Goal: Task Accomplishment & Management: Manage account settings

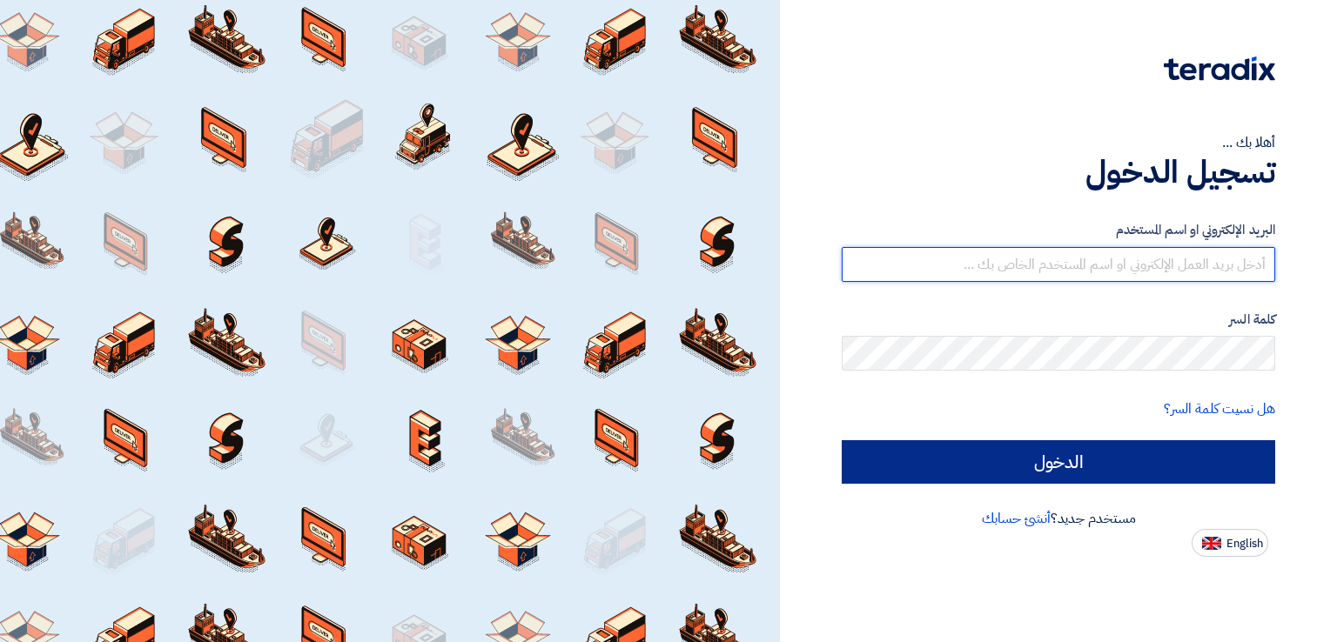
type input "[EMAIL_ADDRESS][DOMAIN_NAME]"
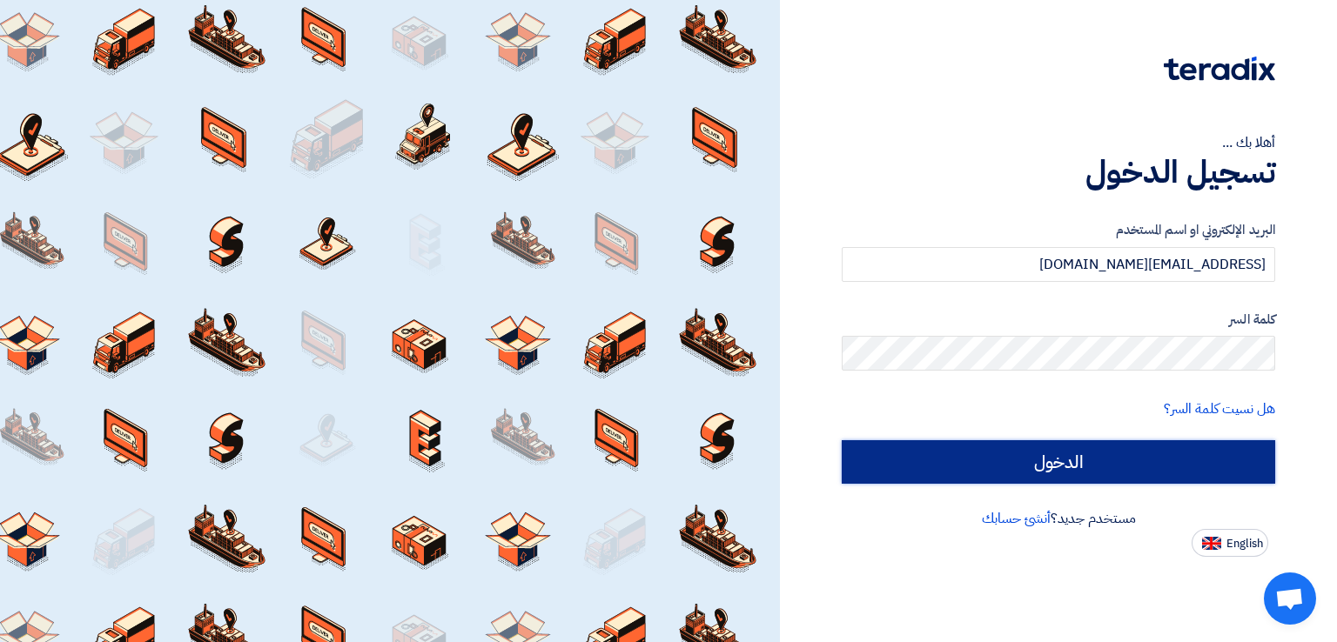
click at [1040, 457] on input "الدخول" at bounding box center [1057, 462] width 433 height 44
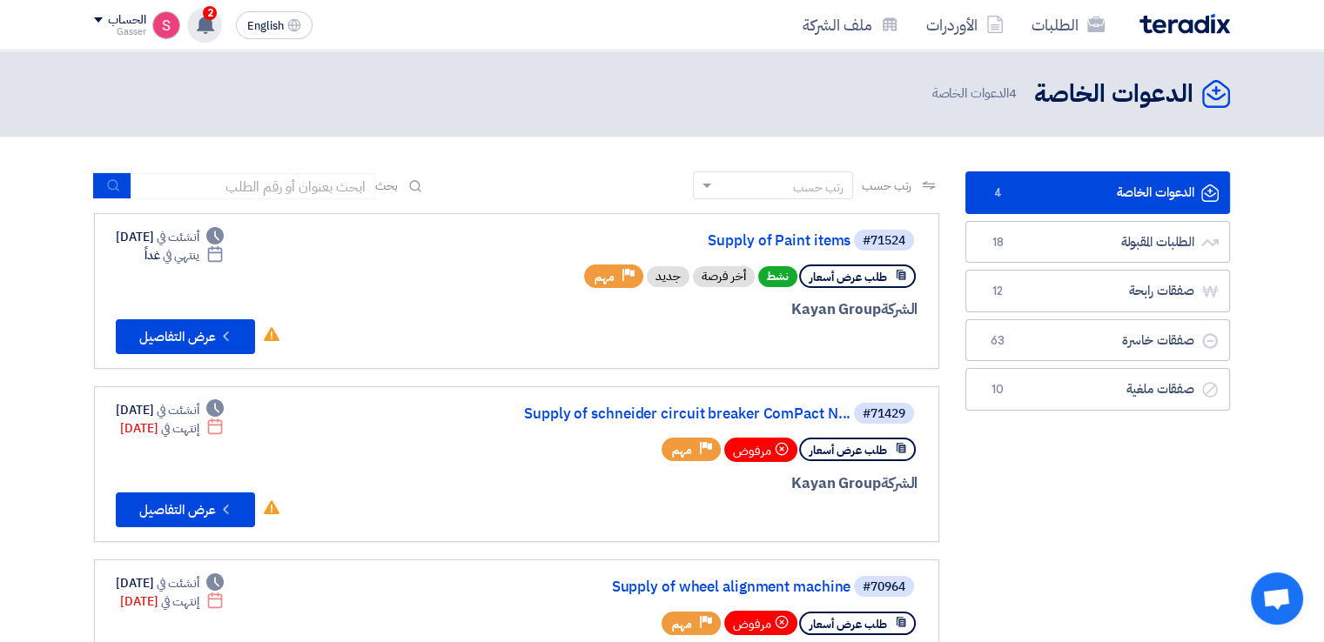
click at [198, 12] on div "2 تم نشر طلب عروض أسعار جديد - شاهد التفاصيل 16 hours ago تم مشاهدة العرض المقد…" at bounding box center [204, 25] width 35 height 35
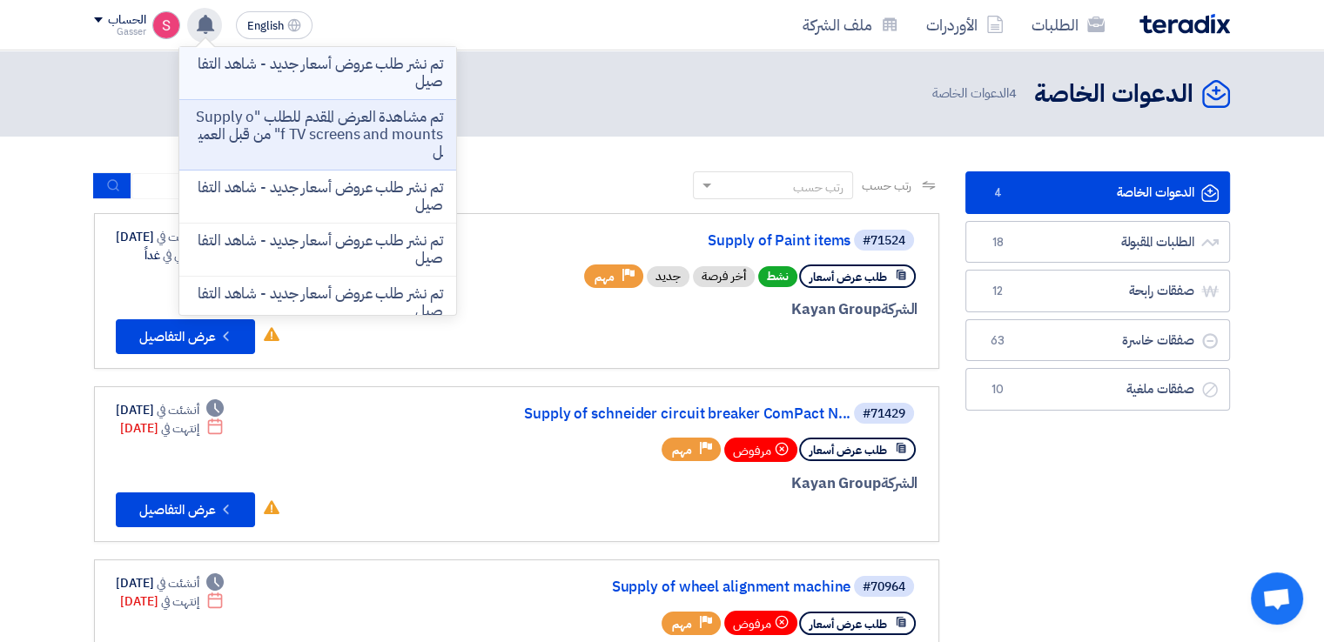
click at [369, 61] on p "تم نشر طلب عروض أسعار جديد - شاهد التفاصيل" at bounding box center [317, 73] width 249 height 35
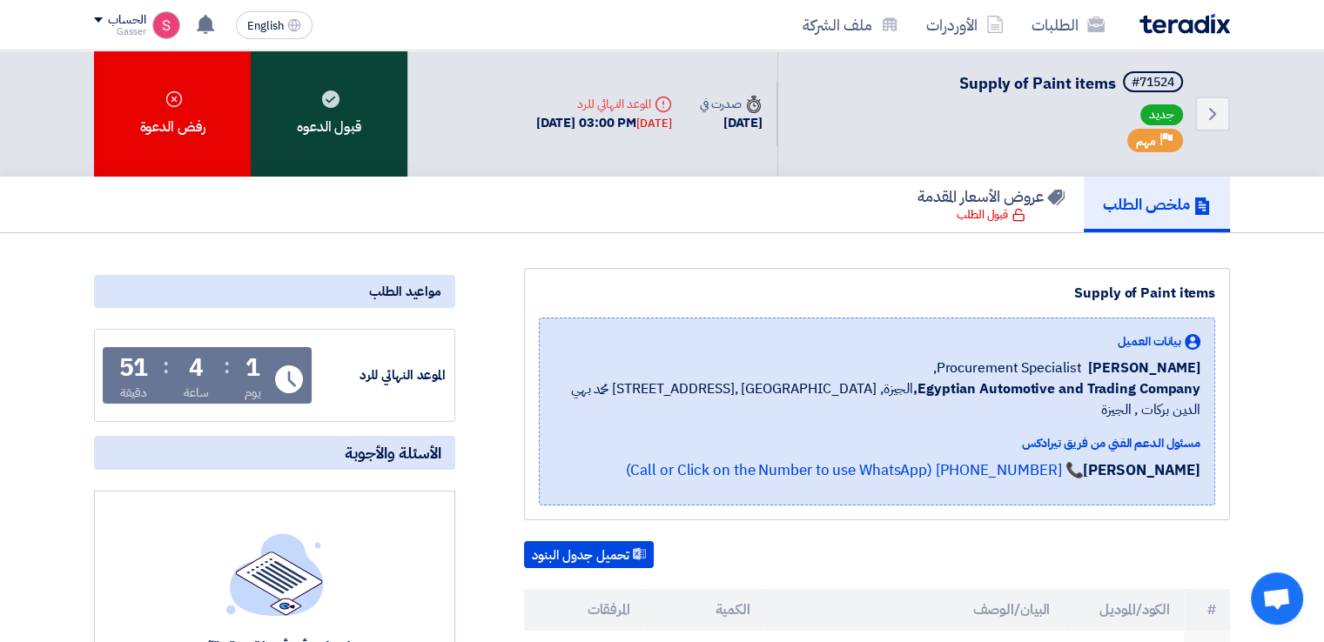
click at [386, 143] on div "قبول الدعوه" at bounding box center [329, 113] width 157 height 126
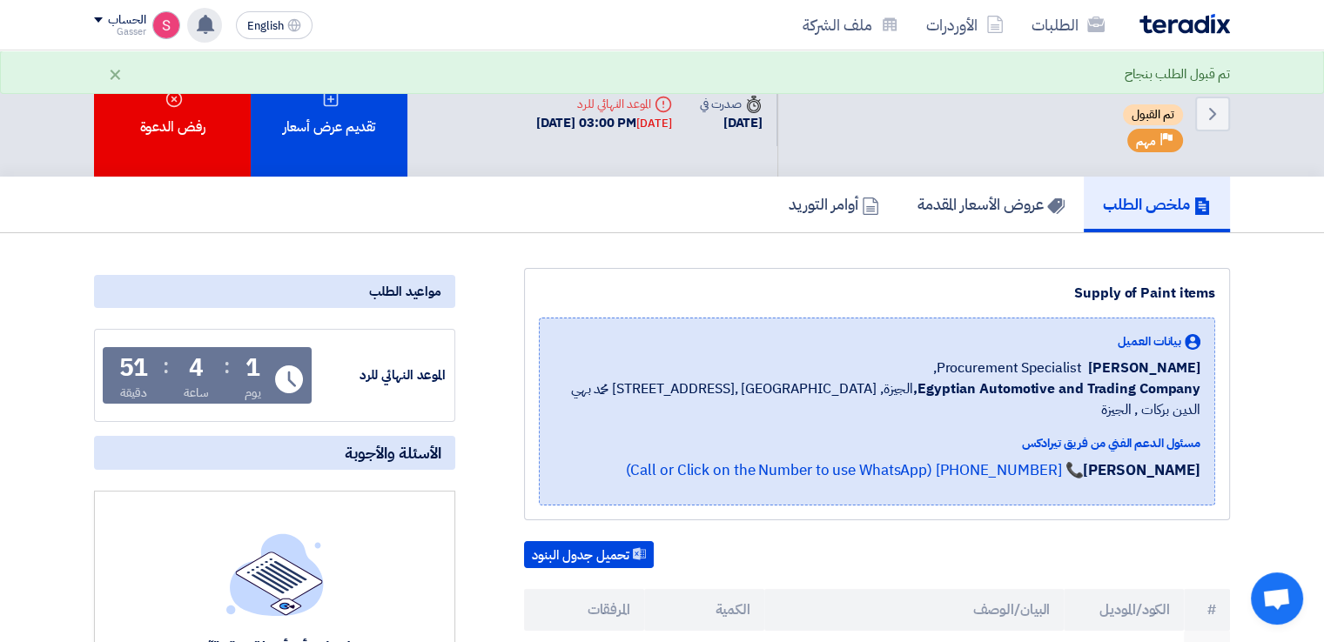
click at [201, 15] on icon at bounding box center [205, 24] width 19 height 19
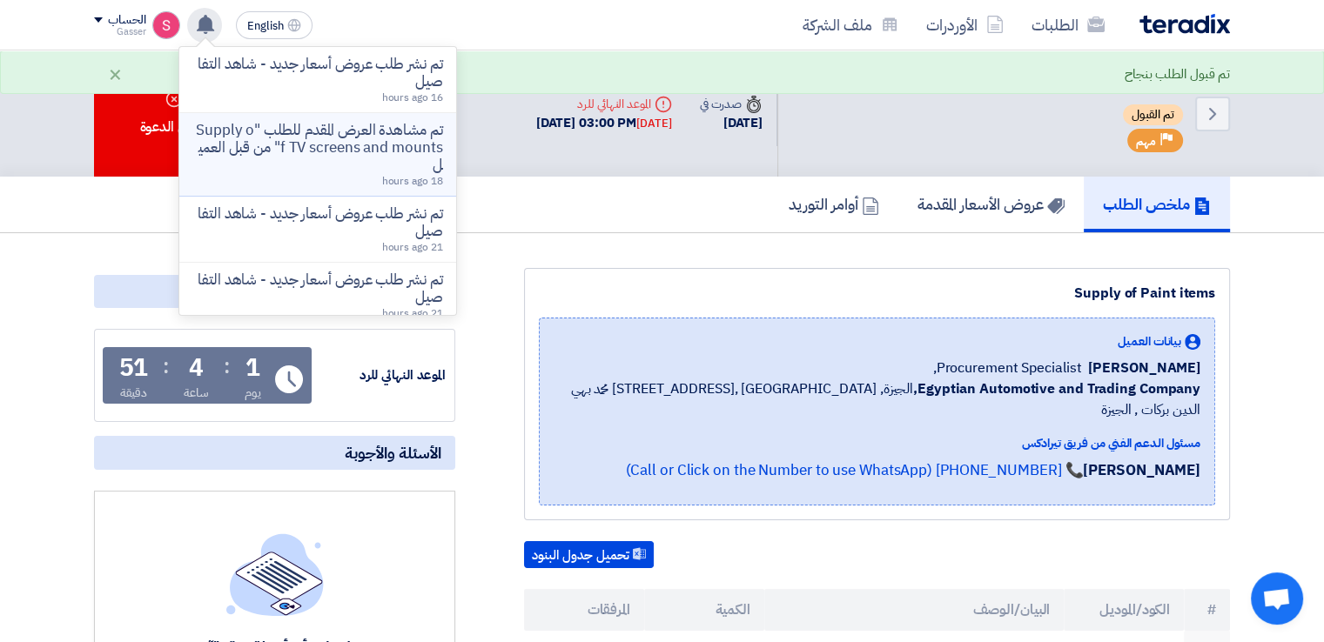
click at [372, 155] on p "تم مشاهدة العرض المقدم للطلب "Supply of TV screens and mounts" من قبل العميل" at bounding box center [317, 148] width 249 height 52
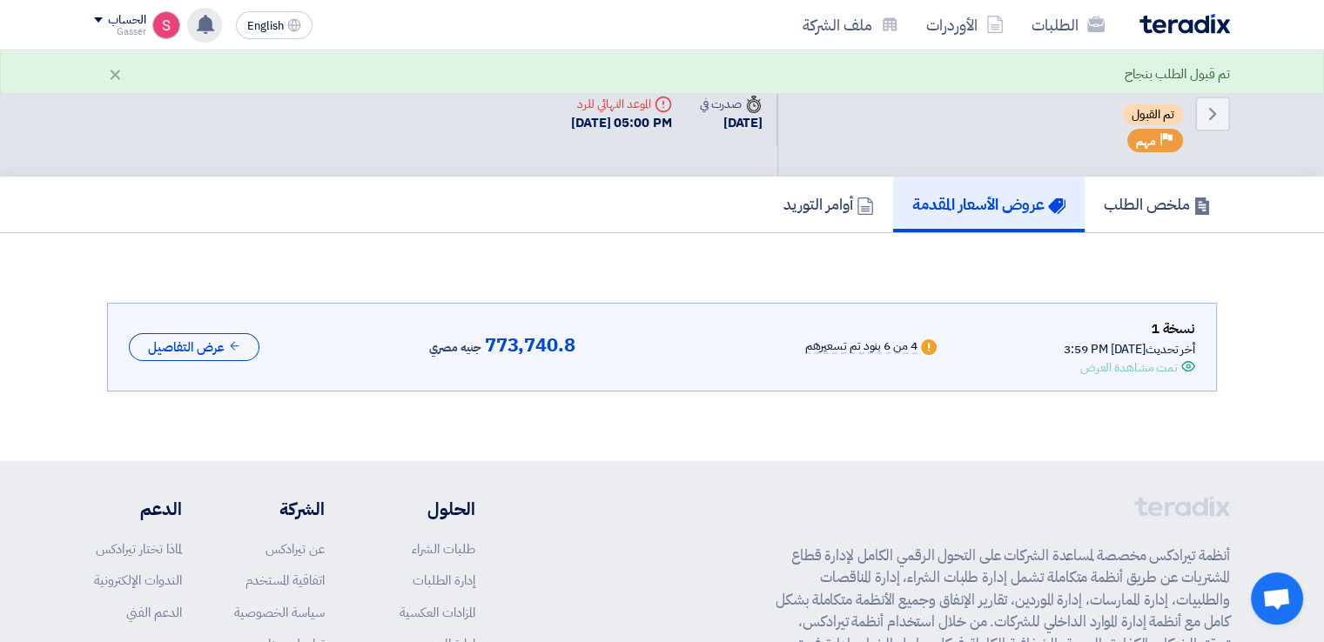
scroll to position [23, 0]
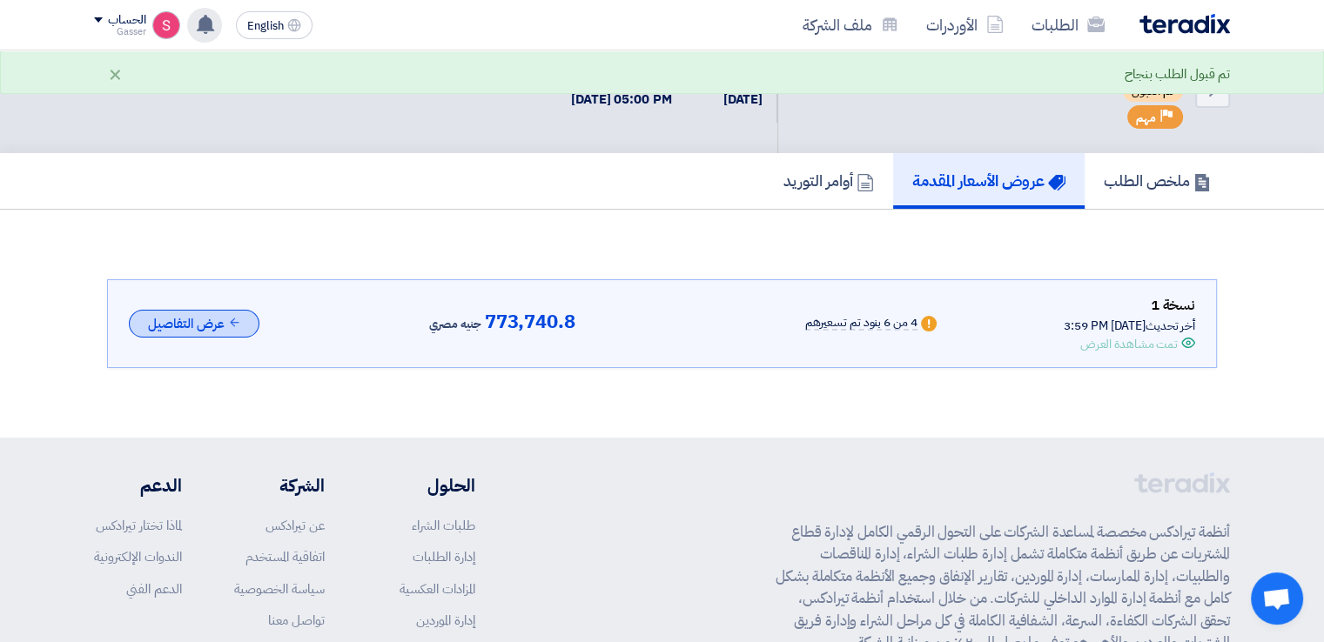
click at [223, 325] on button "عرض التفاصيل" at bounding box center [194, 324] width 131 height 29
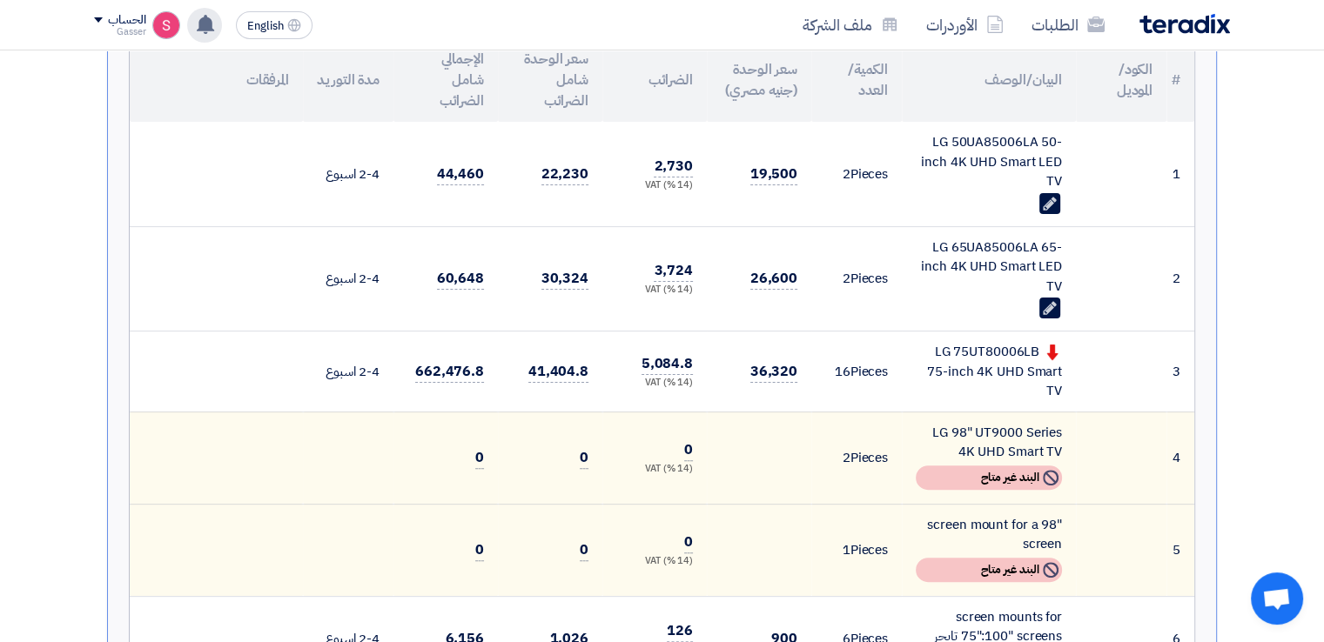
scroll to position [0, 0]
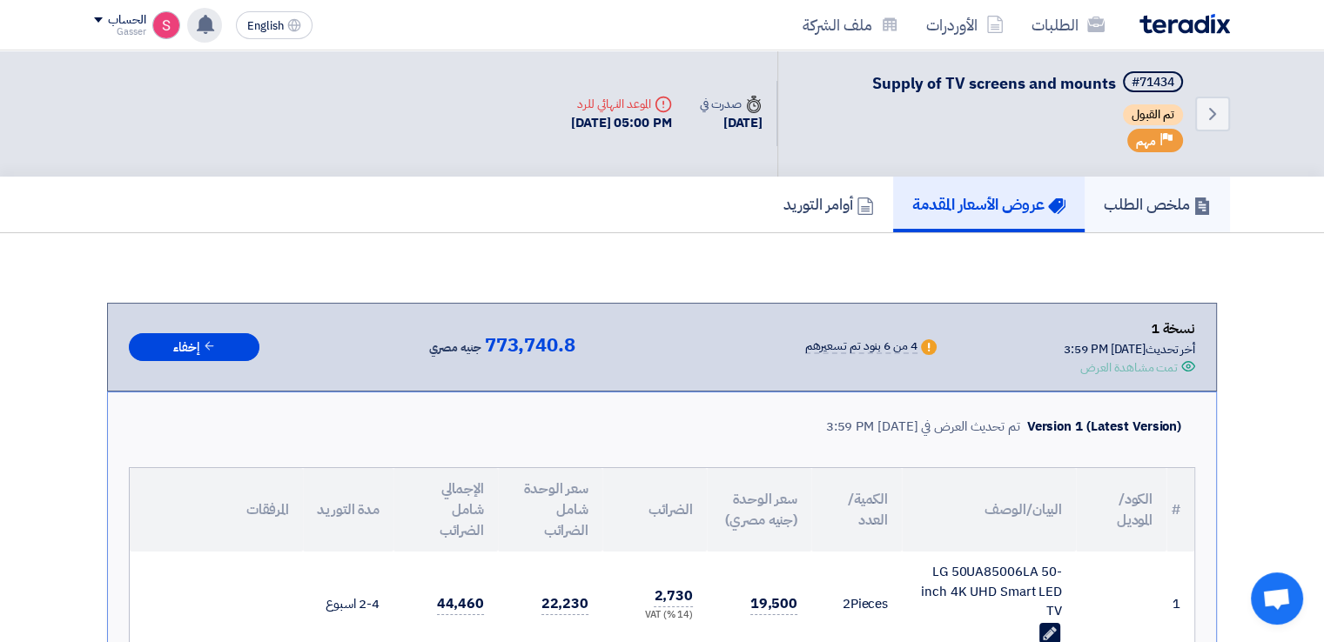
click at [1135, 204] on h5 "ملخص الطلب" at bounding box center [1156, 204] width 107 height 20
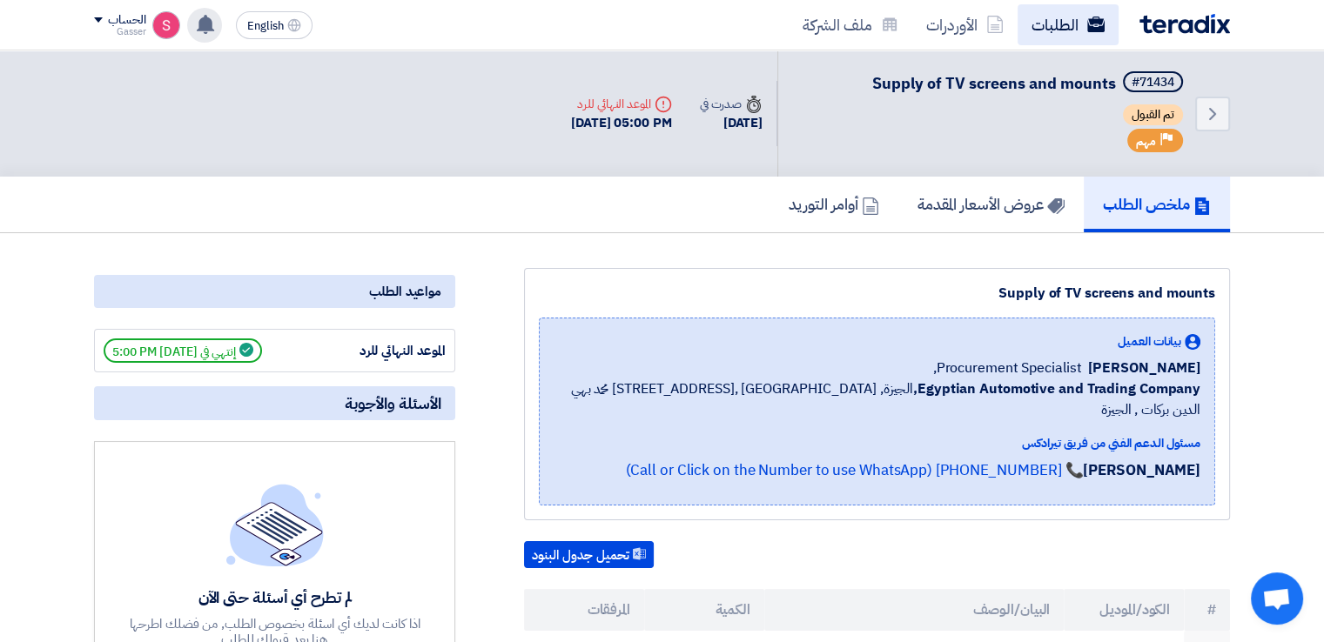
click at [1044, 30] on link "الطلبات" at bounding box center [1067, 24] width 101 height 41
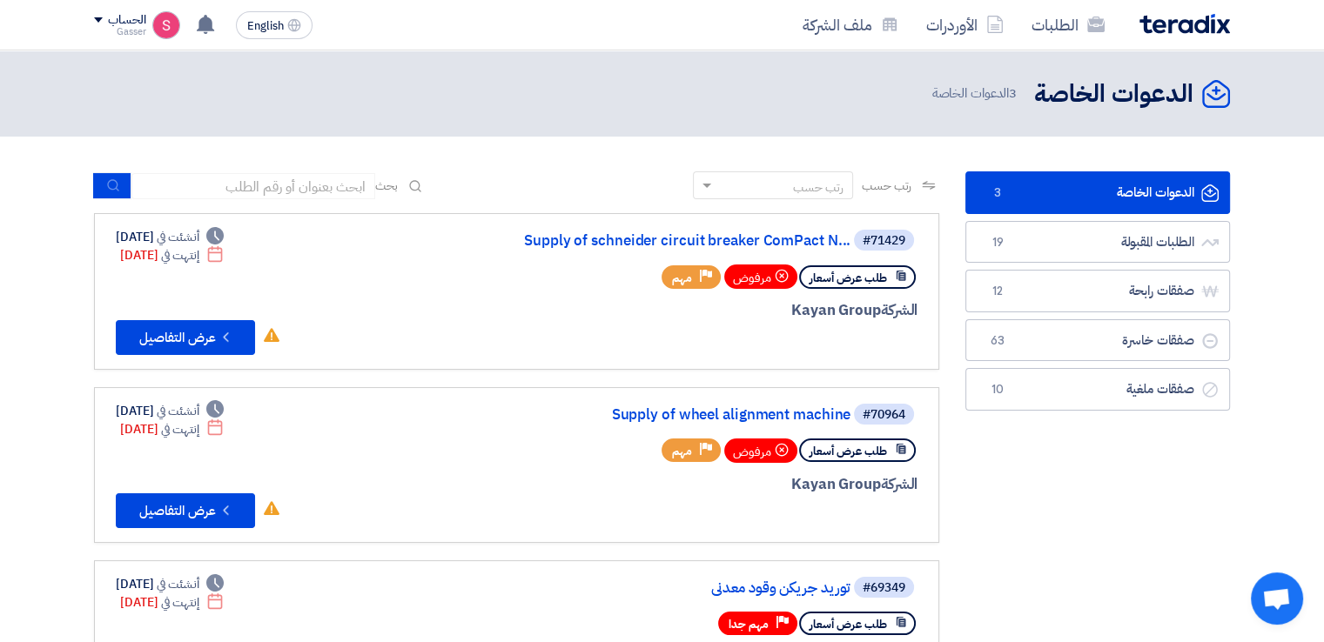
click at [1072, 201] on link "الدعوات الخاصة الدعوات الخاصة 3" at bounding box center [1097, 192] width 265 height 43
click at [686, 246] on link "Supply of schneider circuit breaker ComPact N..." at bounding box center [676, 241] width 348 height 16
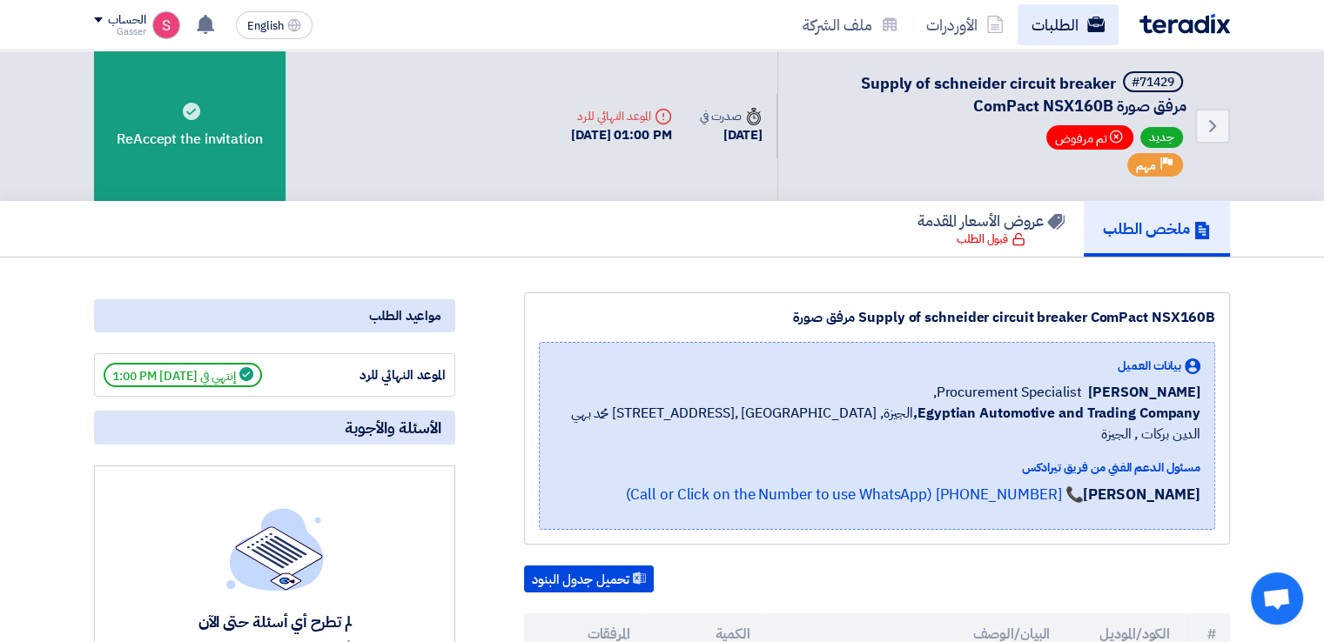
click at [1037, 21] on link "الطلبات" at bounding box center [1067, 24] width 101 height 41
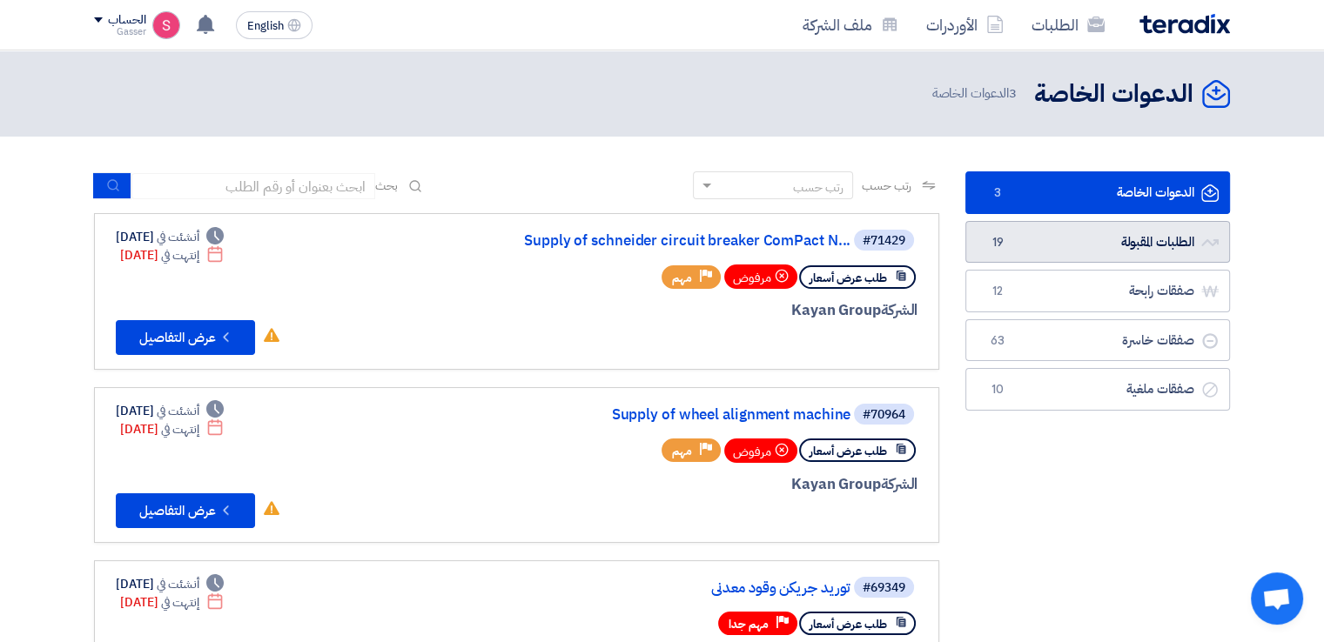
click at [1016, 246] on link "الطلبات المقبولة الطلبات المقبولة 19" at bounding box center [1097, 242] width 265 height 43
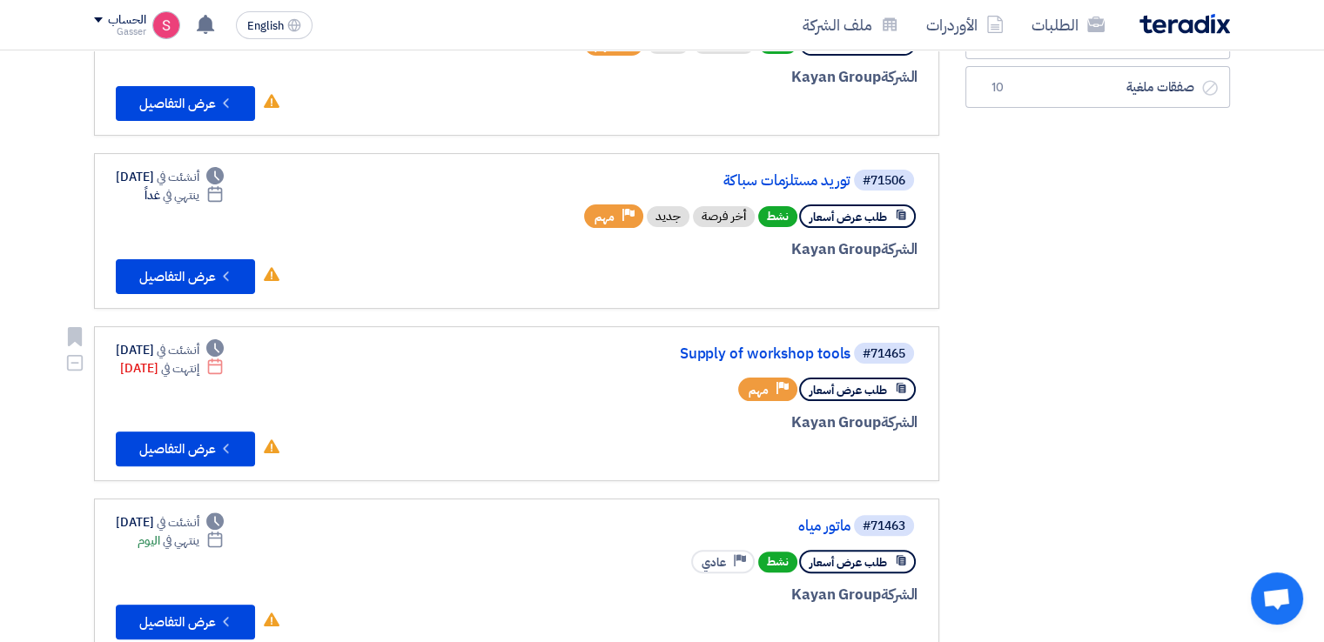
scroll to position [812, 0]
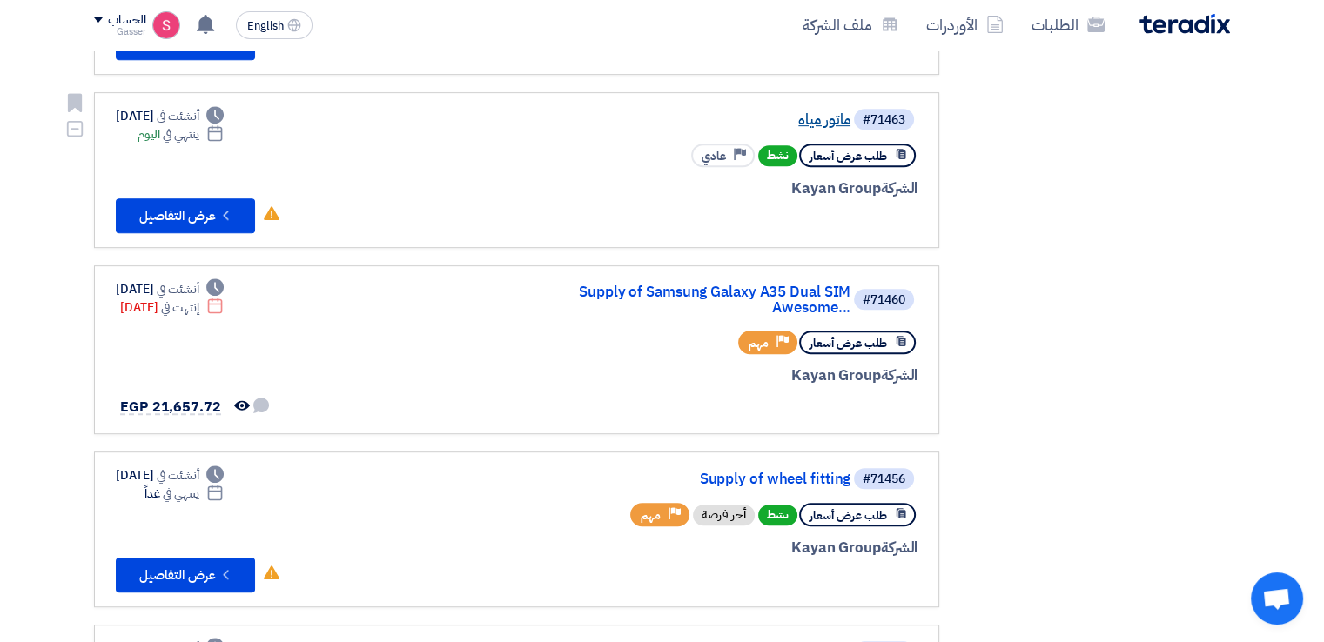
click at [813, 112] on link "ماتور مياه" at bounding box center [676, 120] width 348 height 16
